Goal: Find specific page/section: Find specific page/section

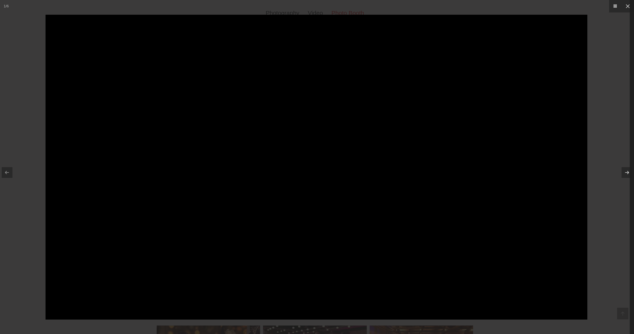
click at [33, 61] on div at bounding box center [317, 167] width 634 height 334
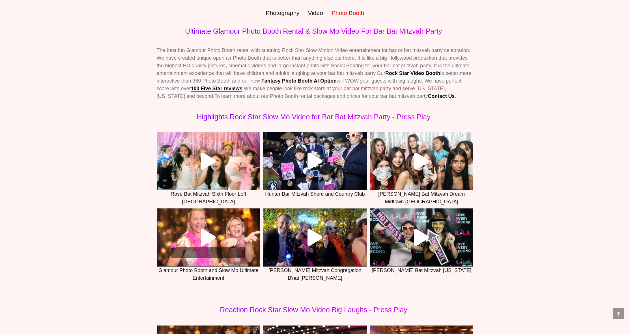
click at [208, 179] on link at bounding box center [209, 161] width 104 height 58
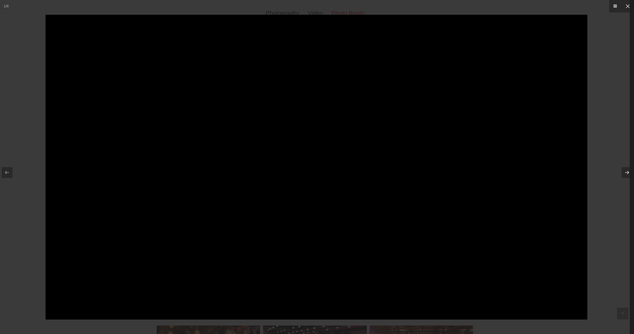
click at [45, 38] on div at bounding box center [317, 167] width 634 height 334
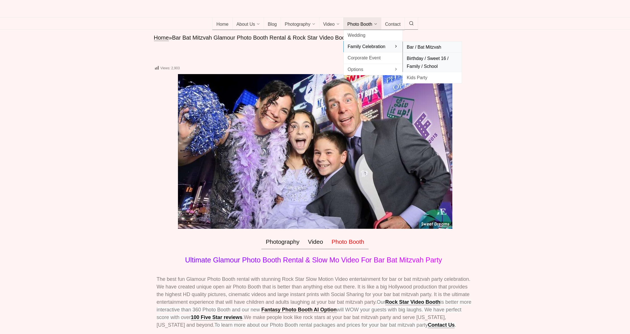
click at [422, 70] on span "Birthday / Sweet 16 / Family / School" at bounding box center [432, 62] width 51 height 15
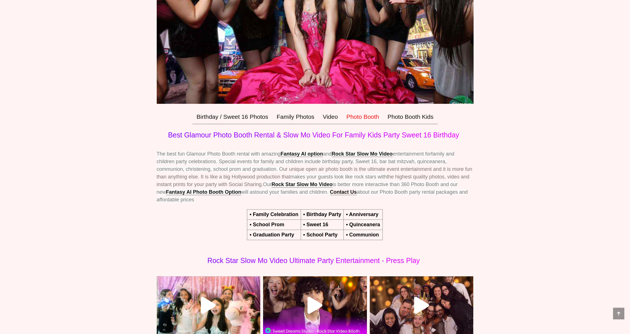
scroll to position [366, 0]
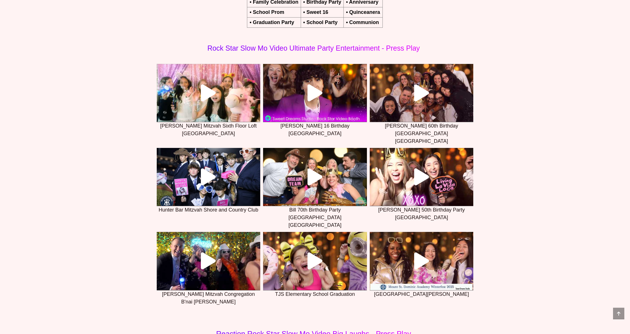
click at [420, 101] on icon at bounding box center [421, 93] width 17 height 17
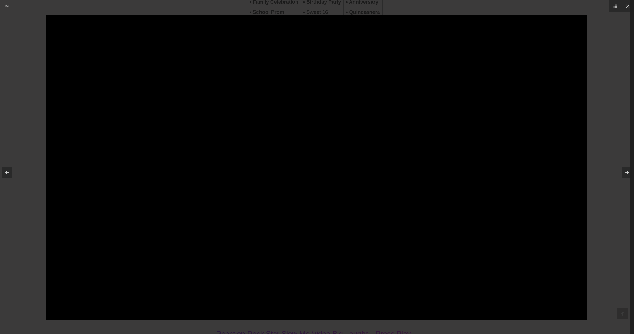
click at [208, 9] on div at bounding box center [317, 167] width 634 height 334
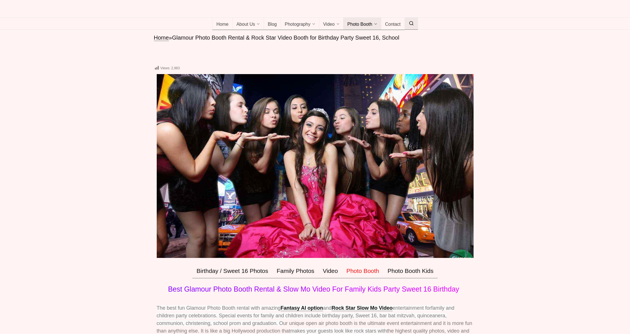
click at [413, 30] on link at bounding box center [411, 24] width 14 height 12
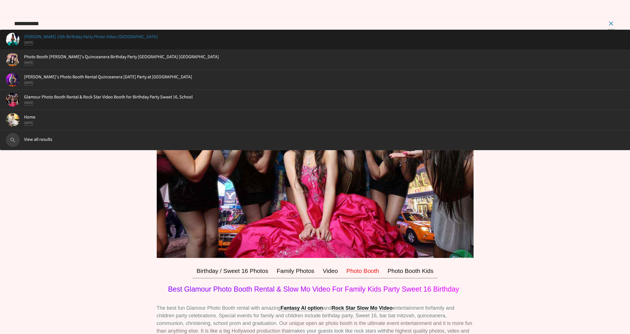
click at [164, 50] on li "Alizeh Quinceanera 15th Birthday Party Photo Video NJ July 31 2023" at bounding box center [315, 40] width 630 height 20
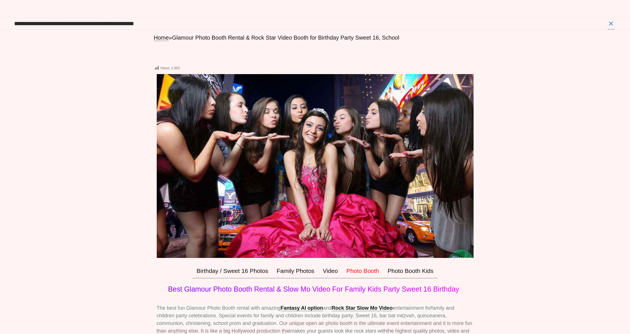
type input "**********"
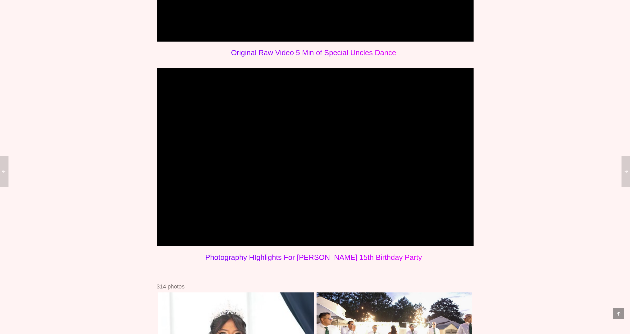
scroll to position [654, 0]
